Goal: Find specific page/section: Find specific page/section

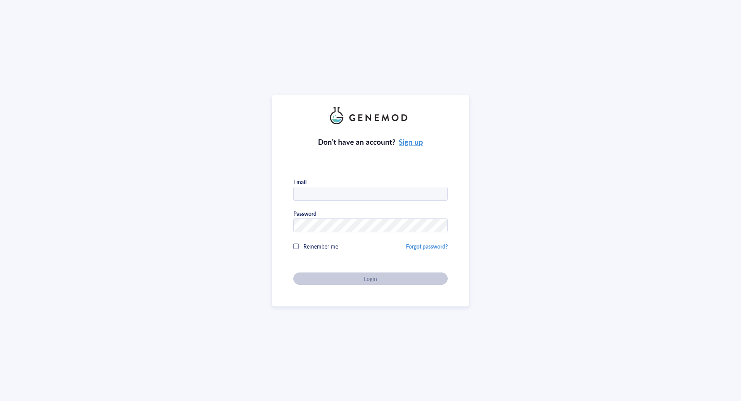
type input "[EMAIL_ADDRESS][DOMAIN_NAME]"
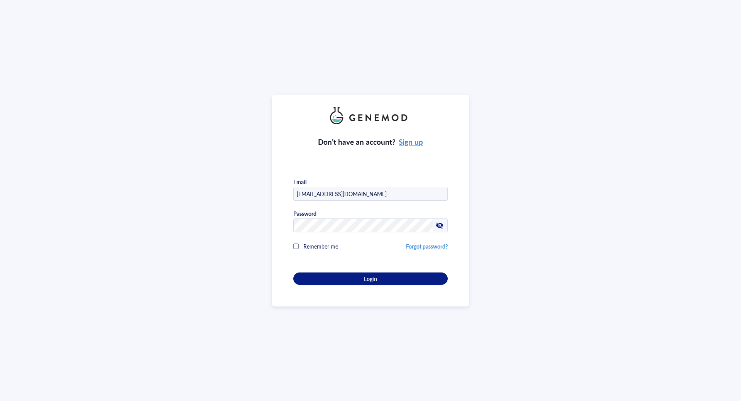
drag, startPoint x: 382, startPoint y: 275, endPoint x: 405, endPoint y: 287, distance: 26.1
click at [382, 275] on div "Login" at bounding box center [371, 278] width 130 height 7
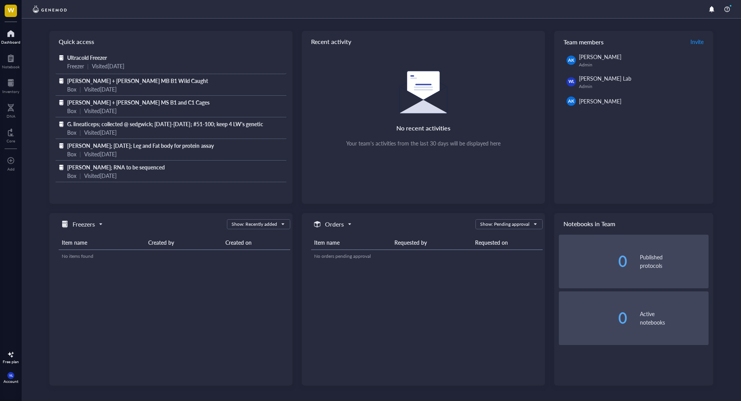
click at [91, 58] on span "Ultracold Freezer" at bounding box center [87, 58] width 40 height 8
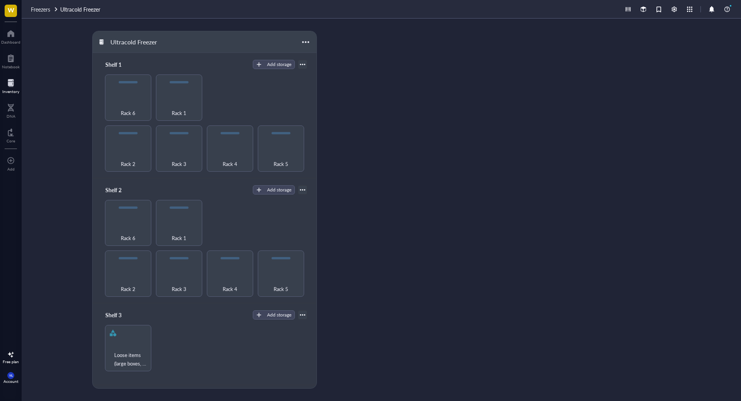
drag, startPoint x: 123, startPoint y: 98, endPoint x: 253, endPoint y: 112, distance: 130.9
click at [123, 98] on div "Rack 6" at bounding box center [128, 98] width 46 height 46
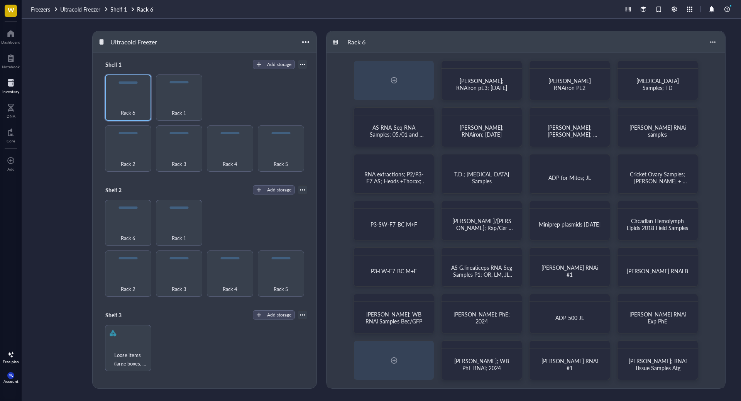
scroll to position [3, 0]
click at [180, 103] on div "Rack 1" at bounding box center [179, 108] width 39 height 17
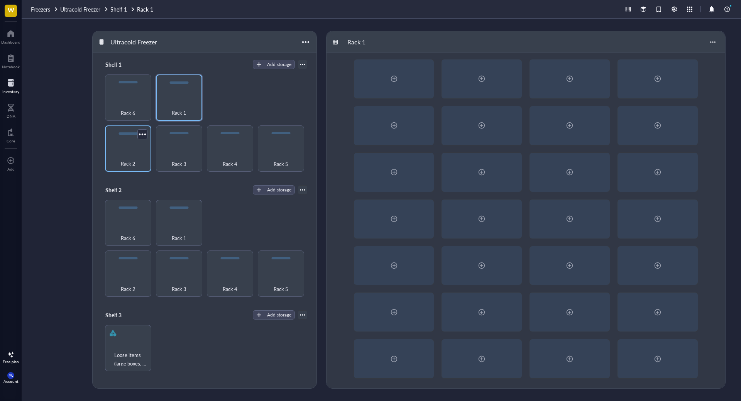
click at [127, 148] on div "Rack 2" at bounding box center [128, 148] width 46 height 46
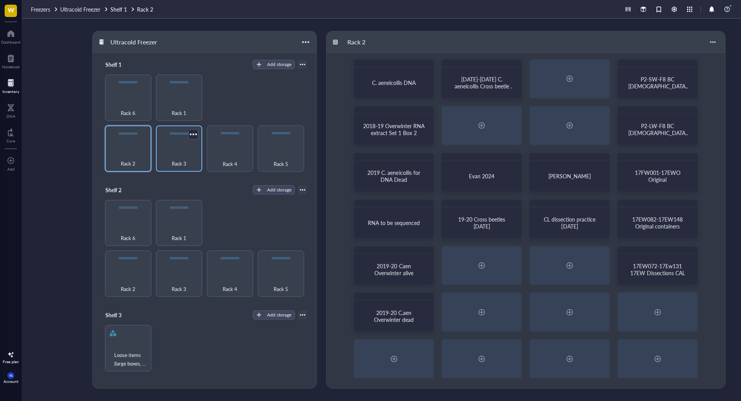
click at [183, 164] on span "Rack 3" at bounding box center [179, 163] width 15 height 8
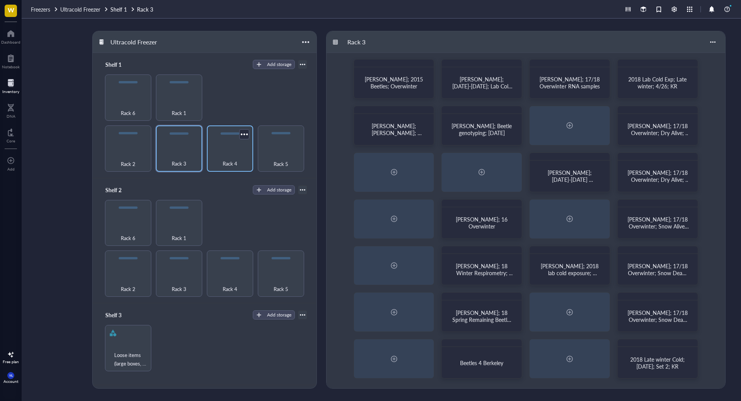
click at [236, 146] on div "Rack 4" at bounding box center [230, 148] width 46 height 46
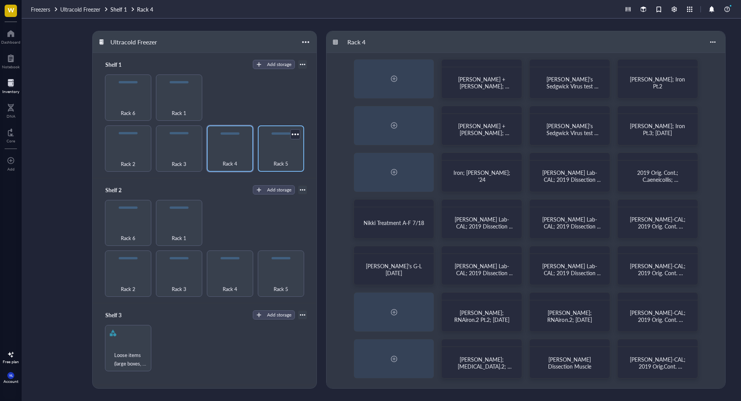
click at [288, 150] on div "Rack 5" at bounding box center [281, 148] width 46 height 46
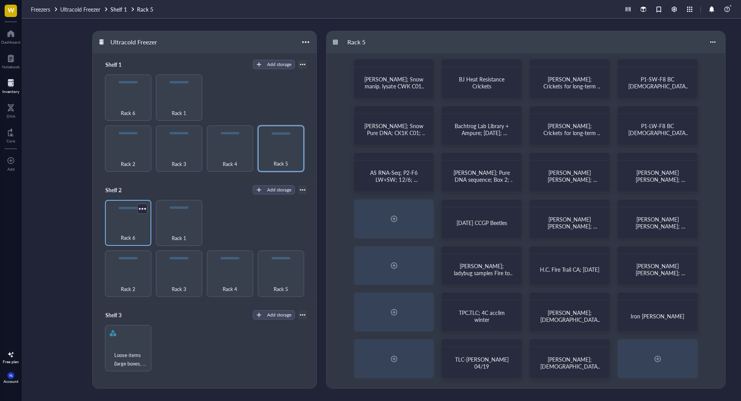
click at [136, 225] on div "Rack 6" at bounding box center [128, 233] width 39 height 17
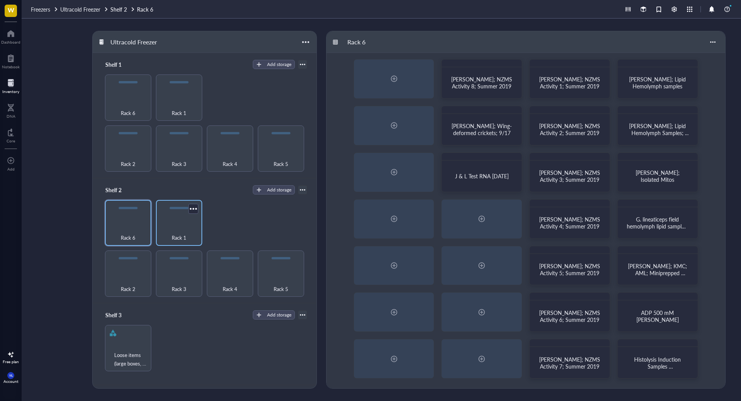
click at [180, 227] on div "Rack 1" at bounding box center [179, 233] width 39 height 17
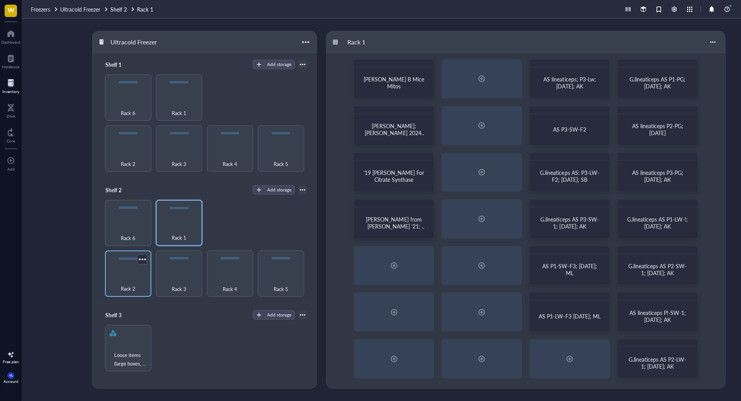
click at [127, 274] on div "Rack 2" at bounding box center [128, 274] width 46 height 46
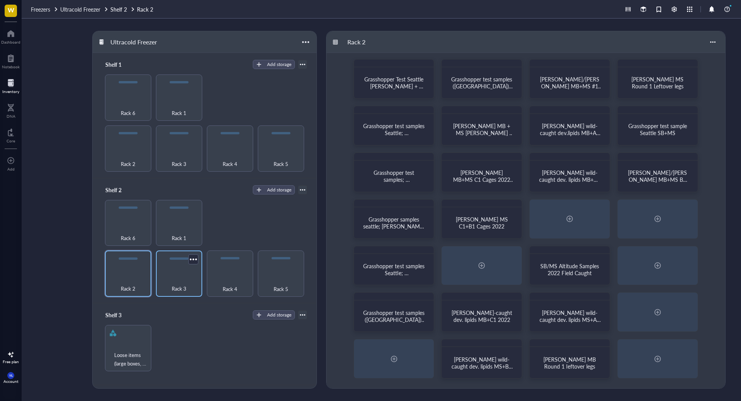
click at [186, 273] on div "Rack 3" at bounding box center [179, 274] width 46 height 46
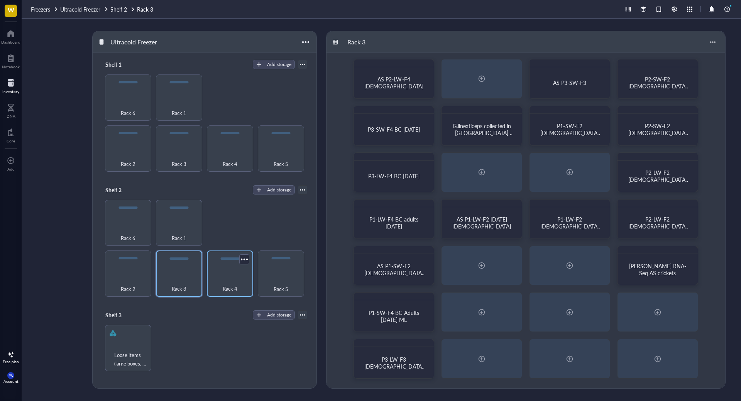
click at [234, 278] on div "Rack 4" at bounding box center [230, 284] width 39 height 17
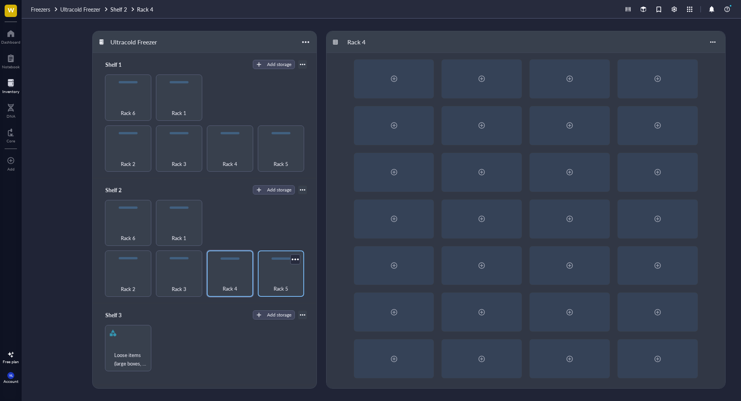
click at [290, 273] on div "Rack 5" at bounding box center [281, 274] width 46 height 46
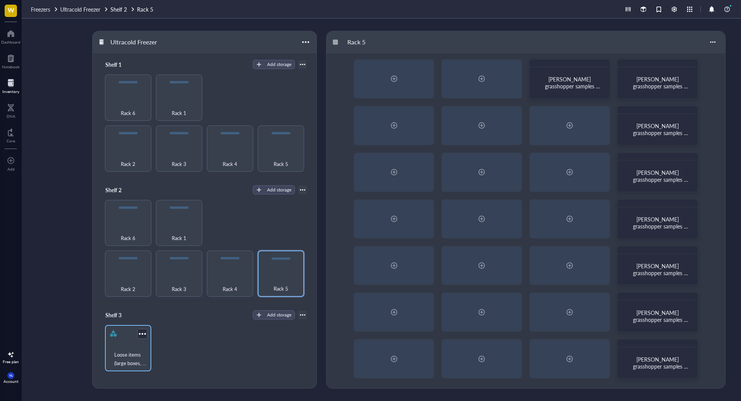
click at [125, 342] on div "Loose items (large boxes, bags, tube racks, etc)" at bounding box center [128, 348] width 46 height 46
